Goal: Contribute content: Add original content to the website for others to see

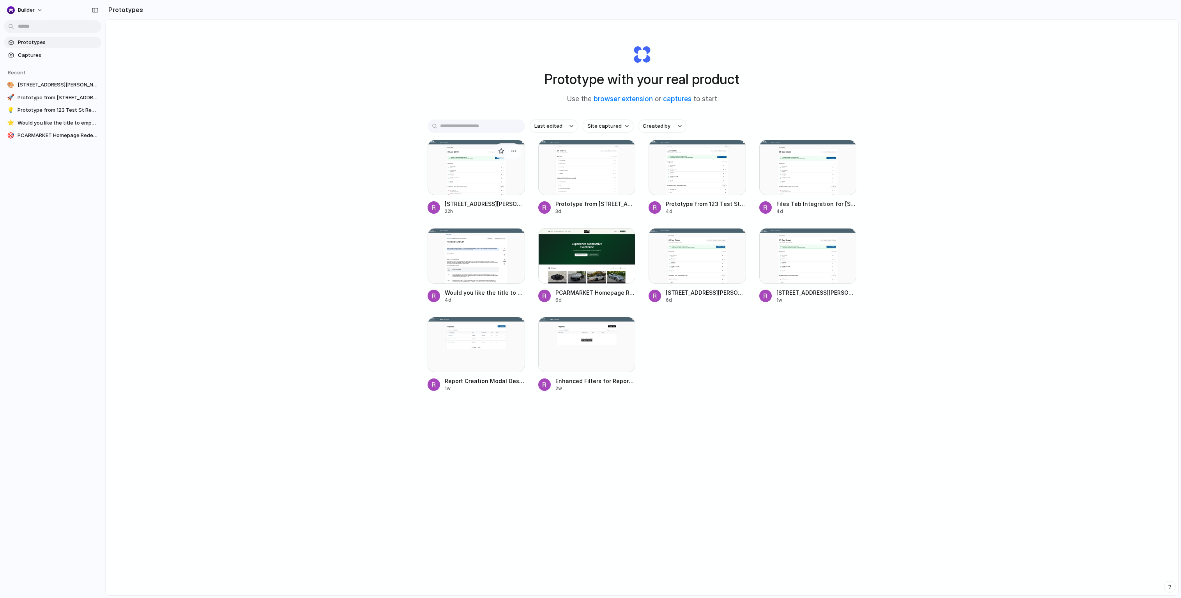
click at [488, 181] on div at bounding box center [475, 167] width 97 height 55
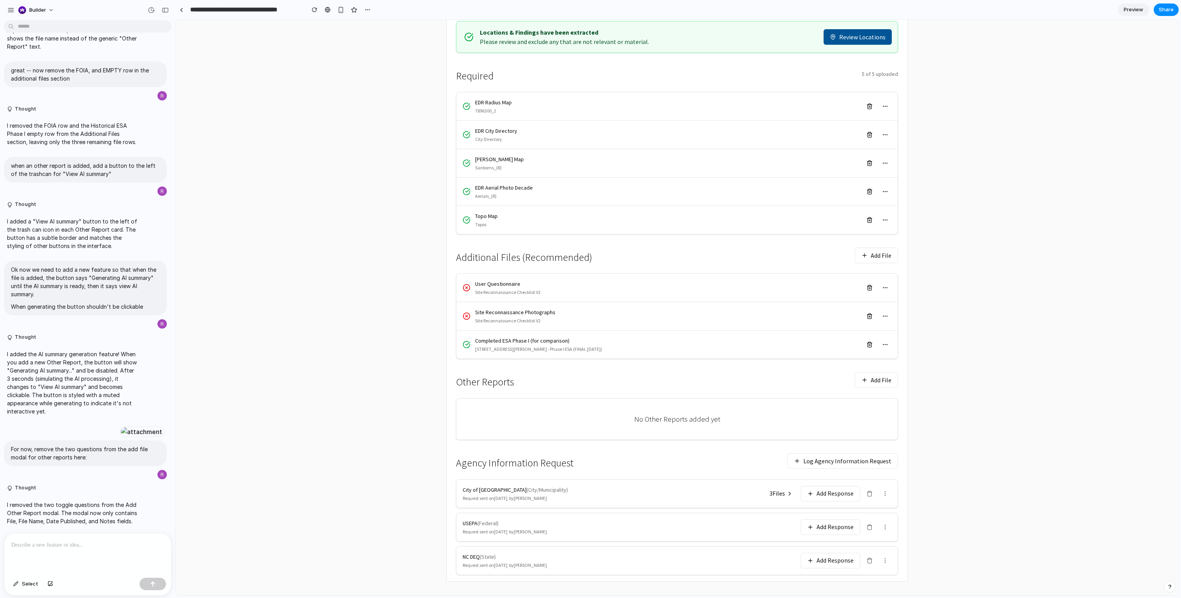
scroll to position [124, 0]
drag, startPoint x: 458, startPoint y: 255, endPoint x: 595, endPoint y: 262, distance: 136.9
click at [595, 262] on div "Additional Files (Recommended) Add File" at bounding box center [677, 253] width 442 height 23
click at [763, 265] on div "Additional Files (Recommended) Add File" at bounding box center [677, 253] width 442 height 23
click at [862, 261] on button "Add File" at bounding box center [875, 254] width 43 height 16
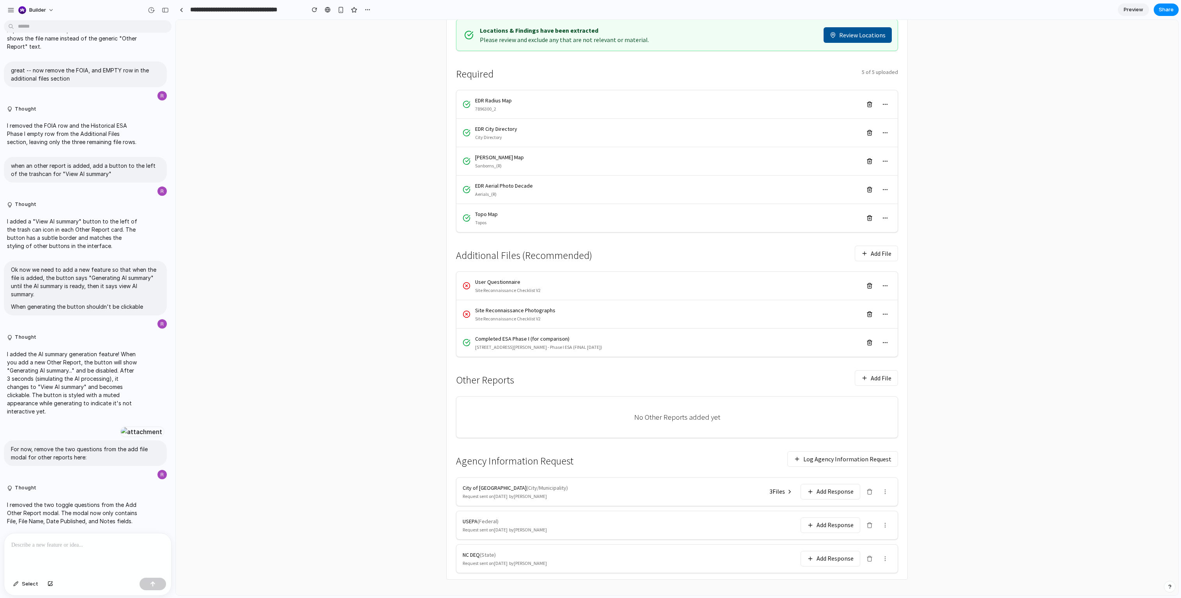
scroll to position [131, 0]
drag, startPoint x: 457, startPoint y: 374, endPoint x: 865, endPoint y: 397, distance: 408.2
click at [866, 397] on div "Other Reports Add File No Other Reports added yet" at bounding box center [677, 400] width 442 height 72
click at [600, 364] on div "Other Reports Add File" at bounding box center [677, 375] width 442 height 23
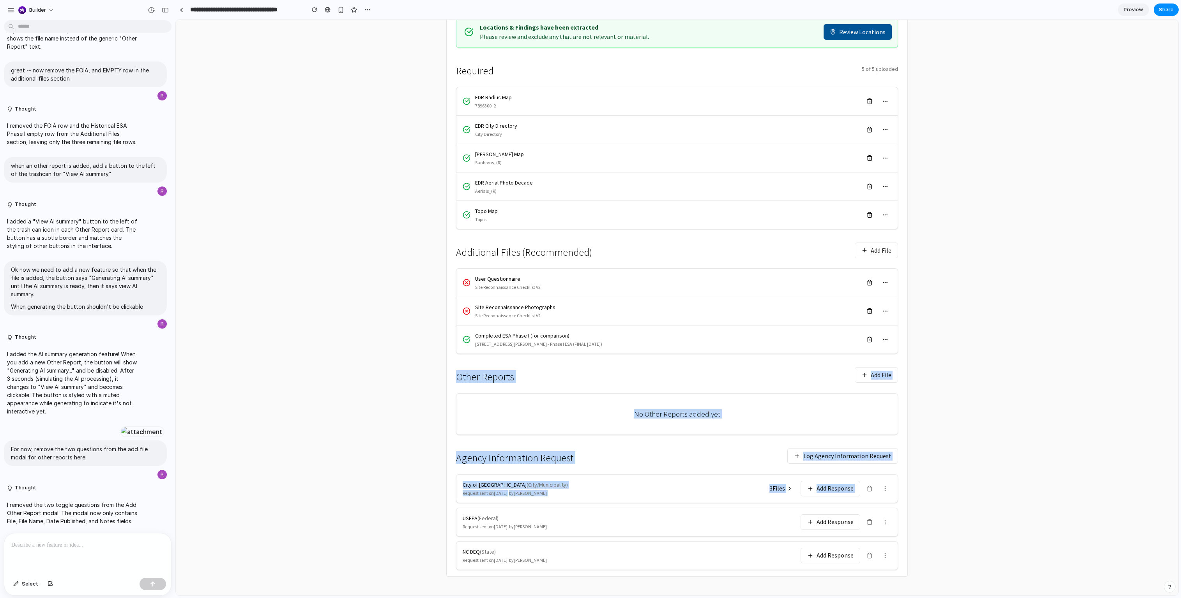
drag, startPoint x: 450, startPoint y: 371, endPoint x: 641, endPoint y: 502, distance: 231.8
click at [641, 502] on div "Locations & Findings have been extracted Please review and exclude any that are…" at bounding box center [677, 293] width 461 height 567
click at [369, 447] on main "← Back to Reports [STREET_ADDRESS][PERSON_NAME] Project: [STREET_ADDRESS] Files…" at bounding box center [677, 261] width 1002 height 670
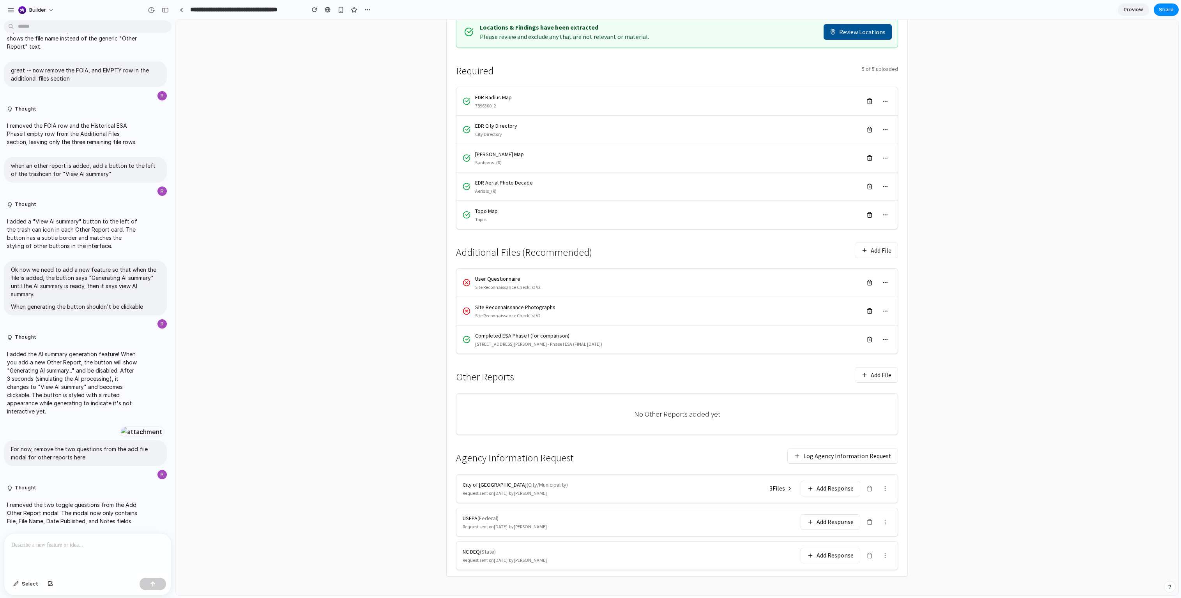
click at [1063, 277] on main "← Back to Reports [STREET_ADDRESS][PERSON_NAME] Project: [STREET_ADDRESS] Files…" at bounding box center [677, 261] width 1002 height 670
click at [475, 376] on h3 "Other Reports" at bounding box center [485, 377] width 58 height 11
click at [516, 375] on div "Other Reports Add File" at bounding box center [677, 375] width 442 height 23
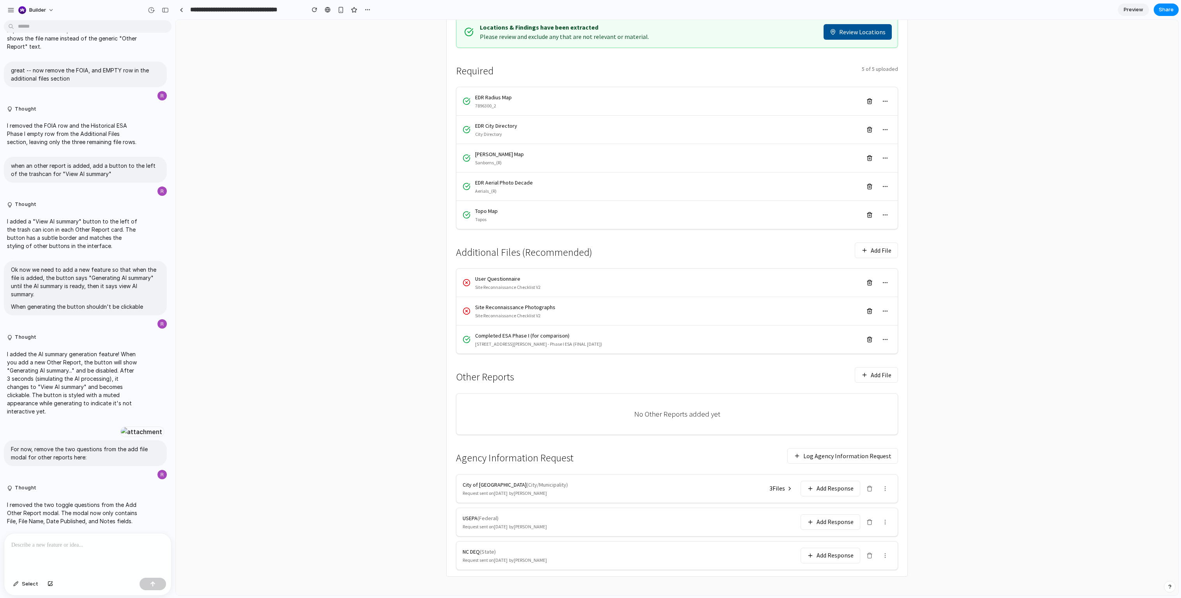
click at [21, 544] on p at bounding box center [87, 545] width 153 height 9
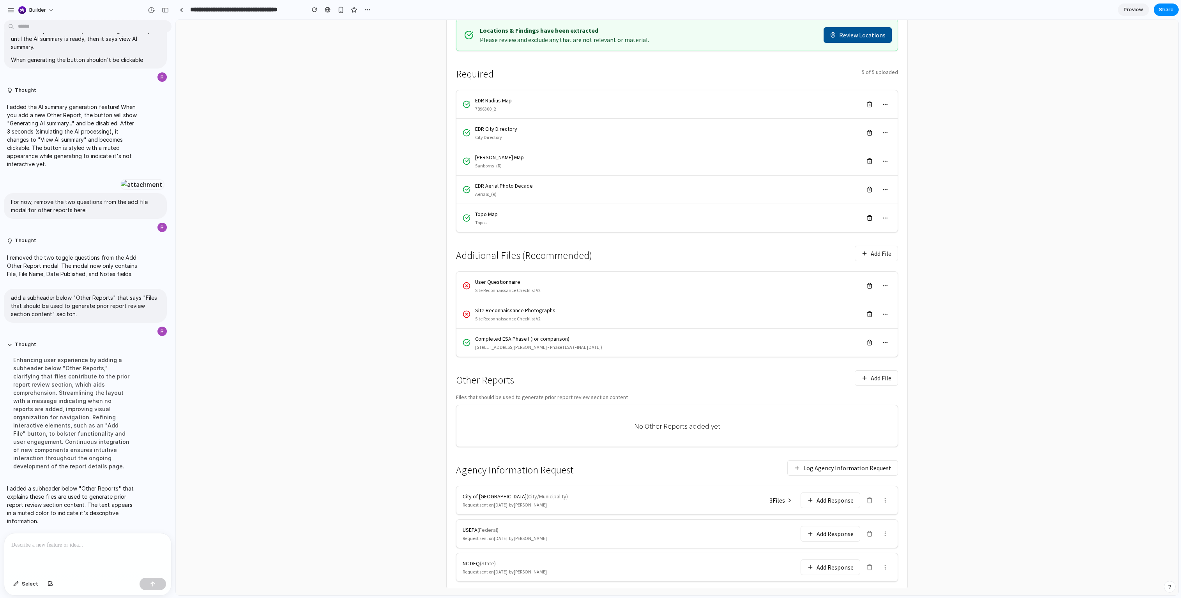
scroll to position [140, 0]
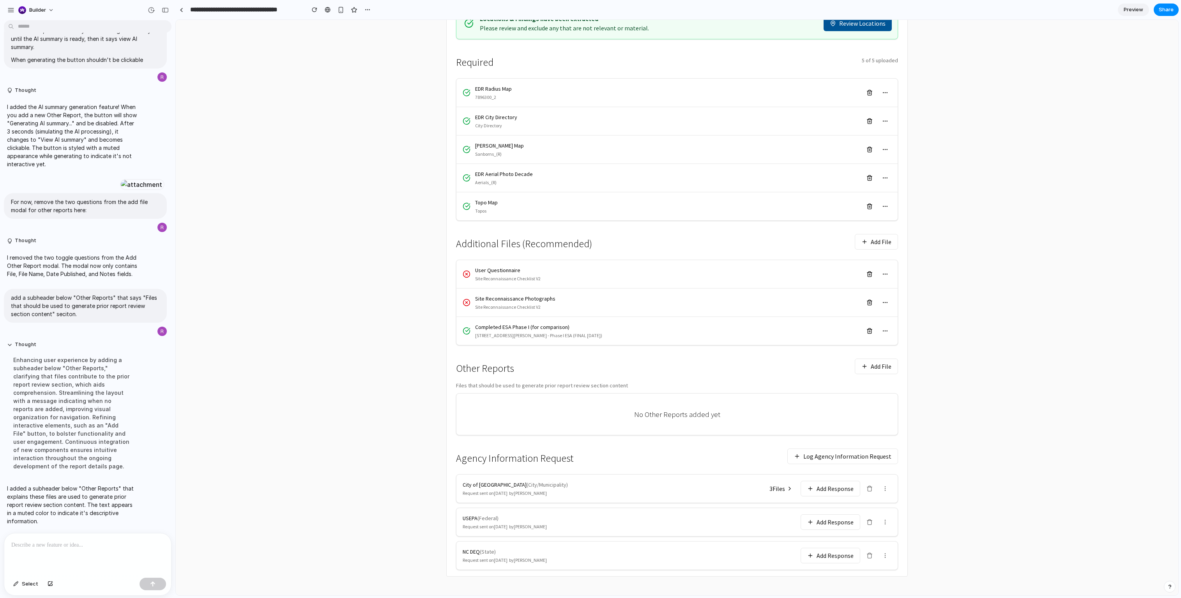
click at [141, 552] on div at bounding box center [87, 554] width 167 height 41
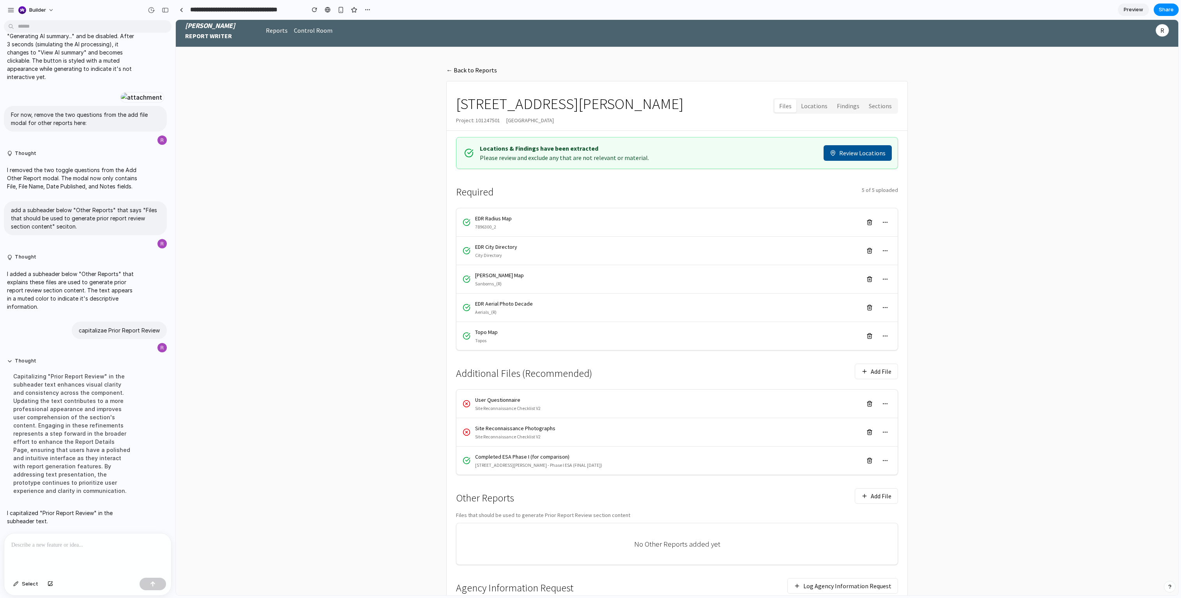
scroll to position [7, 0]
